Goal: Task Accomplishment & Management: Manage account settings

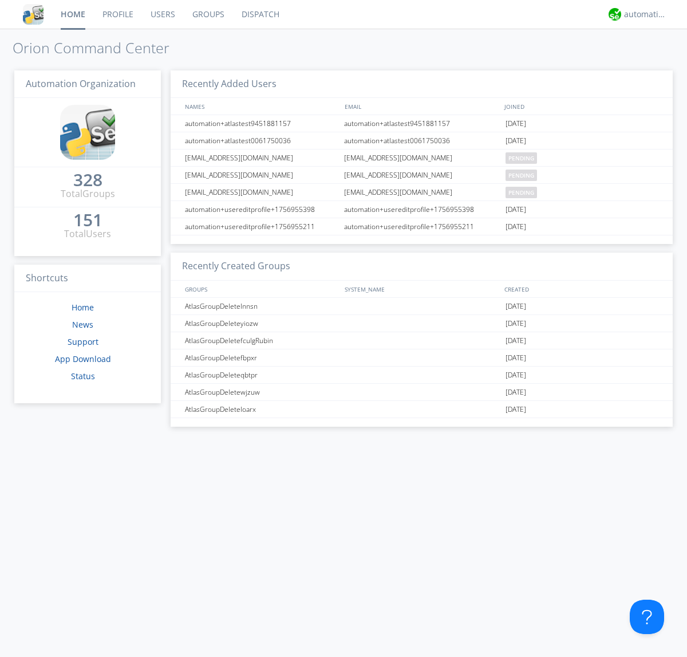
click at [162, 14] on link "Users" at bounding box center [163, 14] width 42 height 29
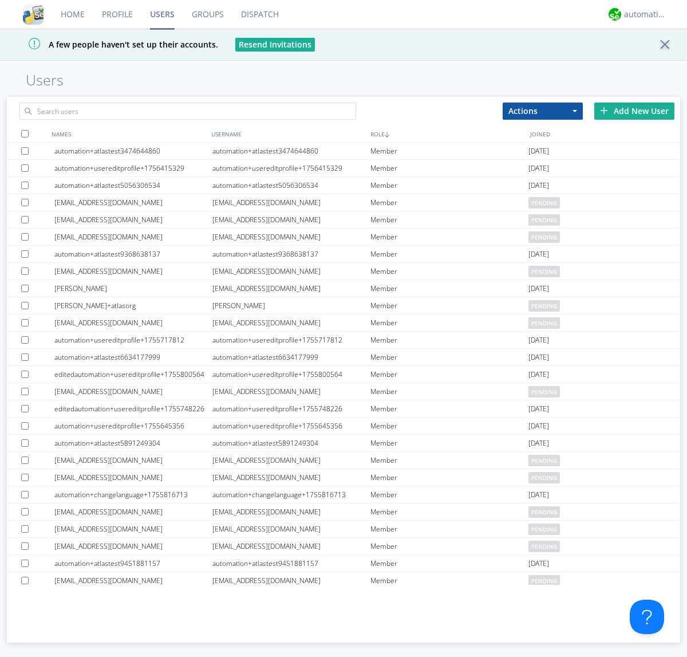
click at [634, 110] on div "Add New User" at bounding box center [634, 110] width 80 height 17
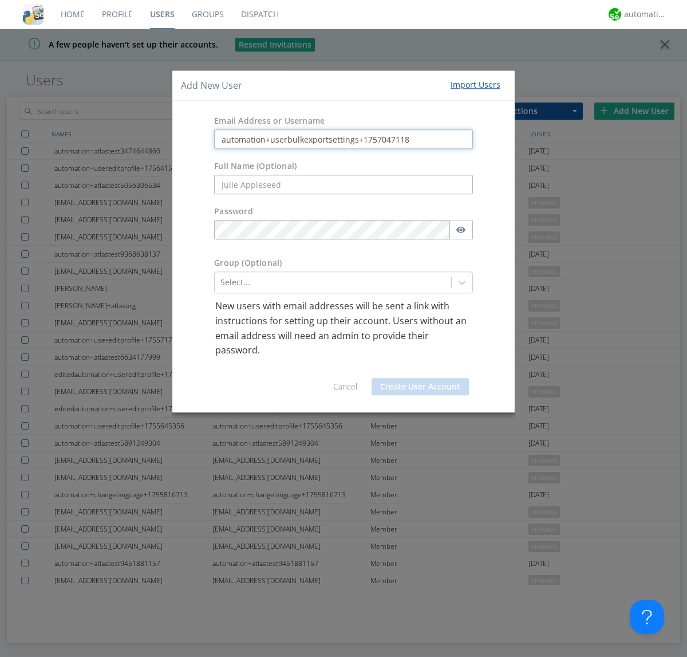
type input "automation+userbulkexportsettings+1757047118"
click at [420, 386] on button "Create User Account" at bounding box center [420, 386] width 97 height 17
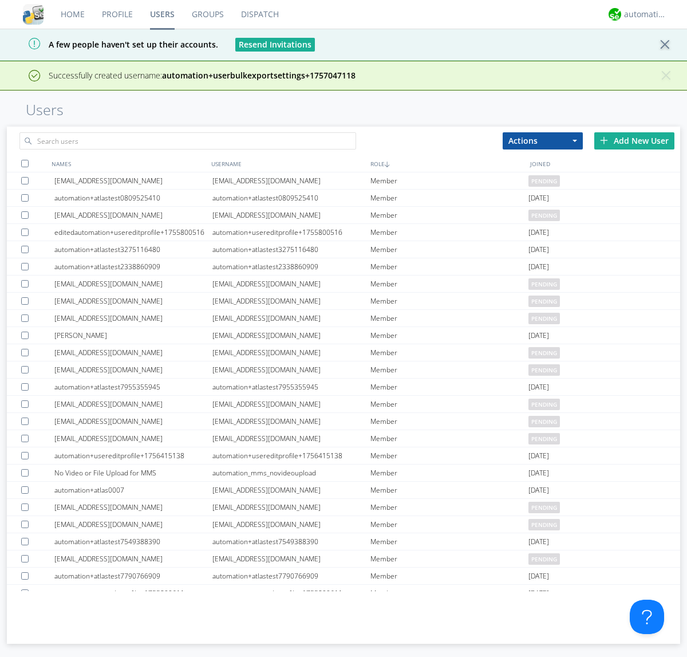
click at [634, 140] on div "Add New User" at bounding box center [634, 140] width 80 height 17
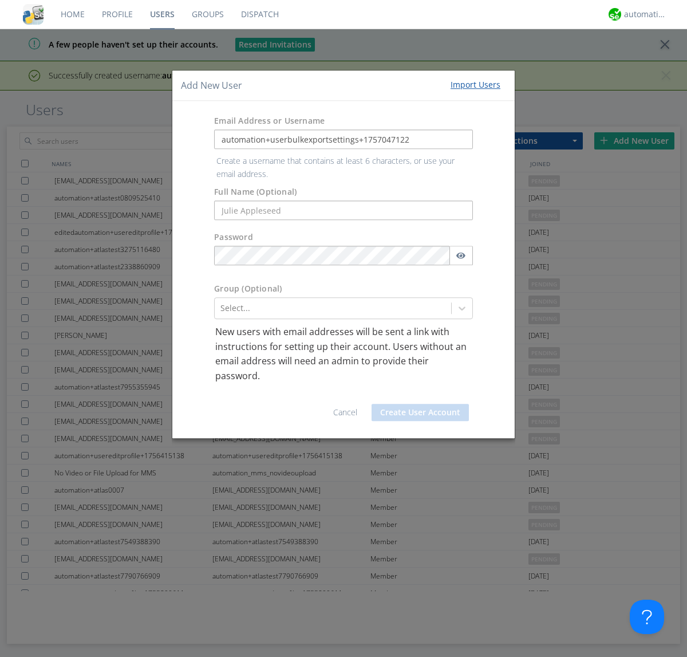
type input "automation+userbulkexportsettings+1757047122"
click at [420, 404] on button "Create User Account" at bounding box center [420, 412] width 97 height 17
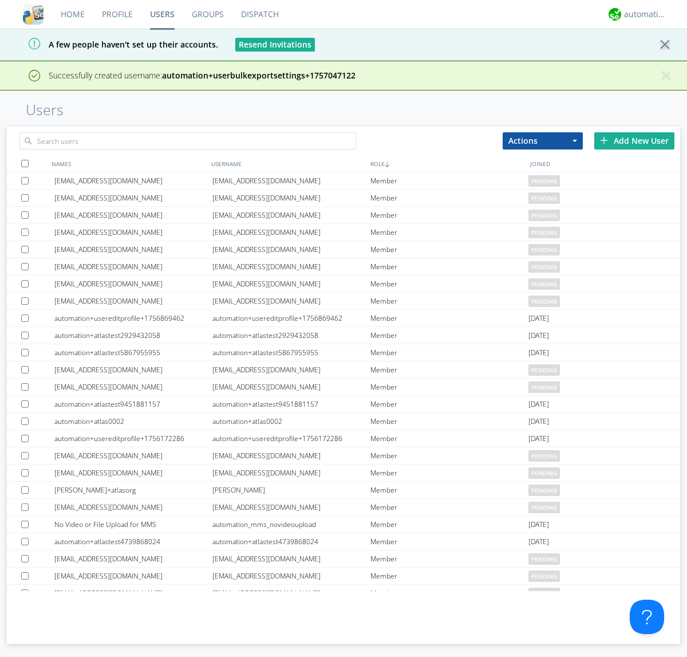
click at [634, 140] on div "Add New User" at bounding box center [634, 140] width 80 height 17
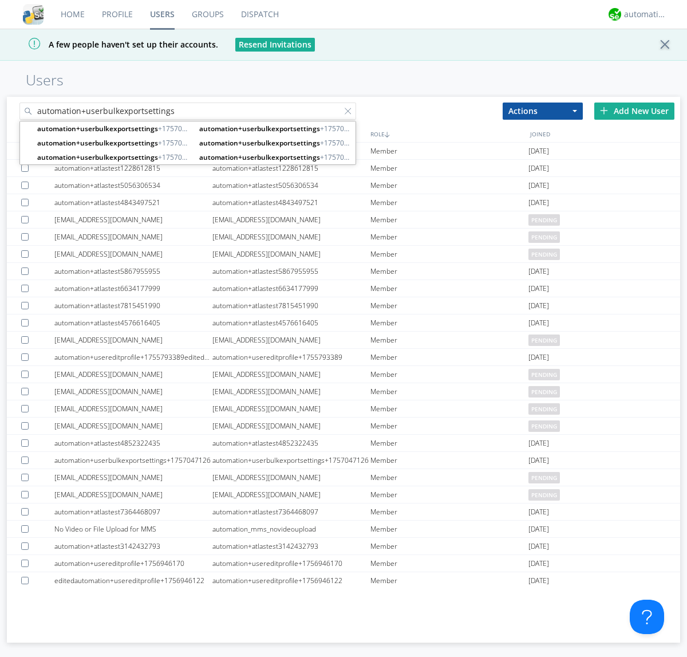
type input "automation+userbulkexportsettings"
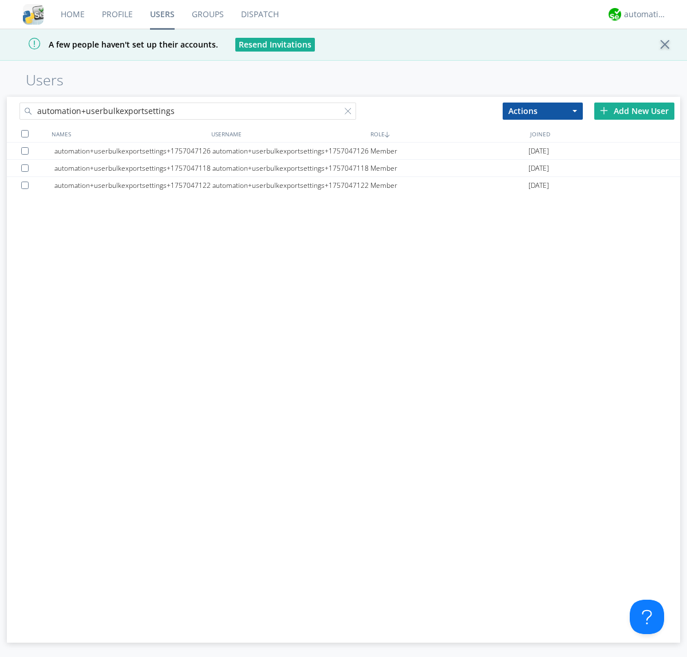
click at [25, 133] on div at bounding box center [24, 133] width 7 height 7
click at [543, 110] on button "Actions" at bounding box center [543, 110] width 80 height 17
click at [543, 175] on link "Export Users" at bounding box center [542, 175] width 79 height 15
click at [350, 113] on div at bounding box center [350, 113] width 11 height 11
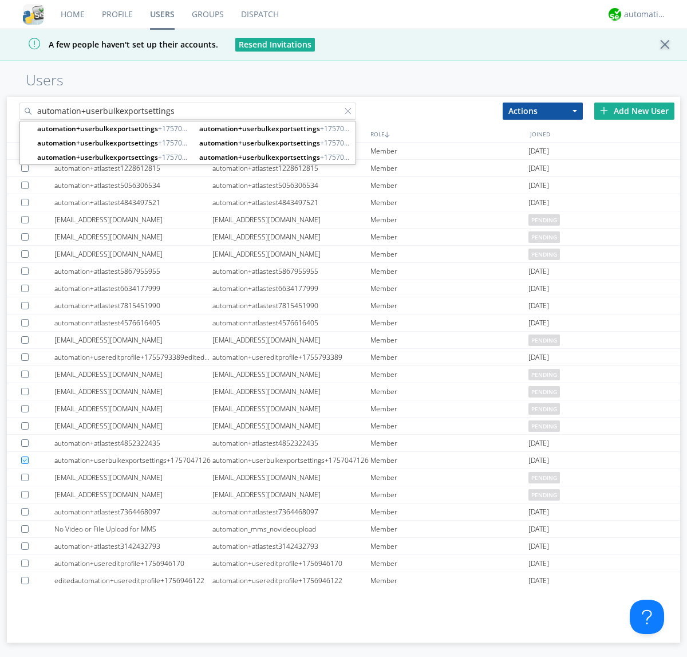
type input "automation+userbulkexportsettings"
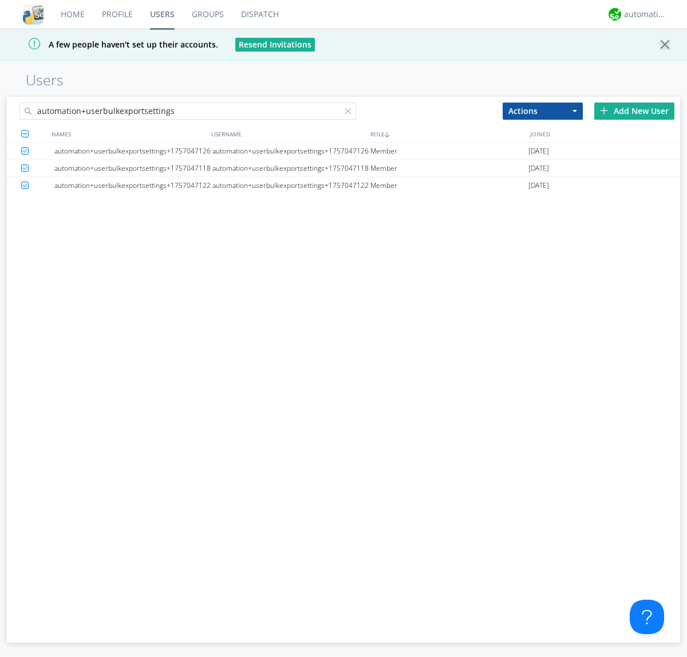
click at [543, 110] on button "Actions" at bounding box center [543, 110] width 80 height 17
click at [0, 0] on link "Delete User" at bounding box center [0, 0] width 0 height 0
